Goal: Check status: Check status

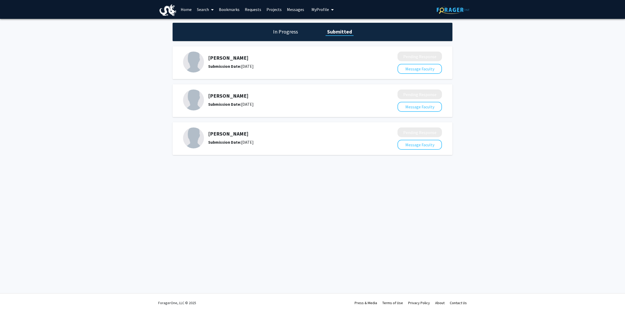
drag, startPoint x: 288, startPoint y: 26, endPoint x: 288, endPoint y: 29, distance: 2.9
click at [288, 27] on div "In Progress Submitted" at bounding box center [313, 32] width 280 height 18
click at [288, 29] on h1 "In Progress" at bounding box center [285, 31] width 28 height 7
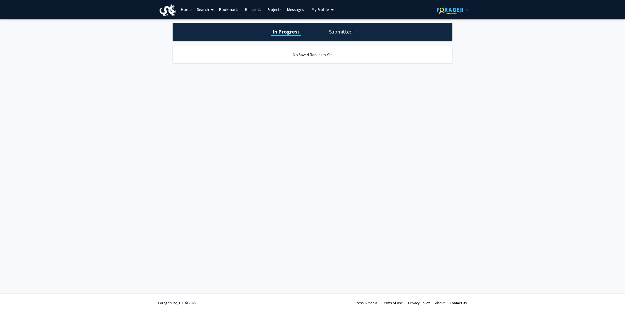
click at [335, 35] on h1 "Submitted" at bounding box center [340, 31] width 27 height 7
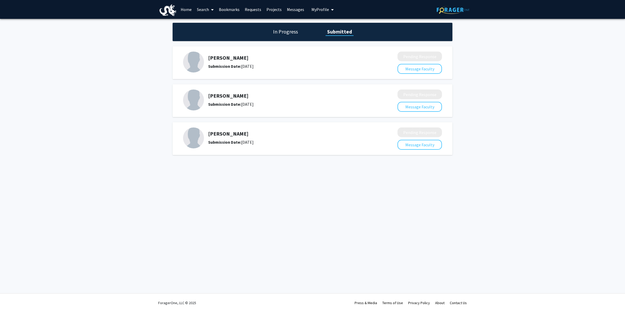
click at [286, 8] on link "Messages" at bounding box center [295, 9] width 22 height 18
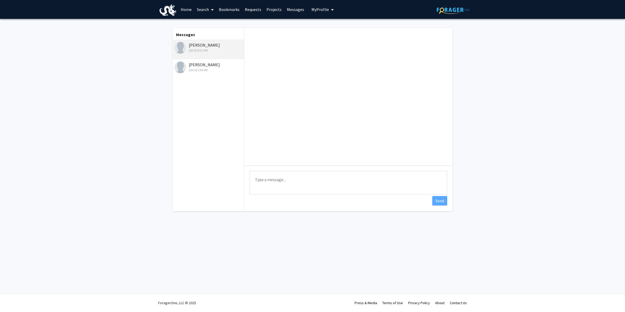
scroll to position [7, 0]
